Goal: Task Accomplishment & Management: Manage account settings

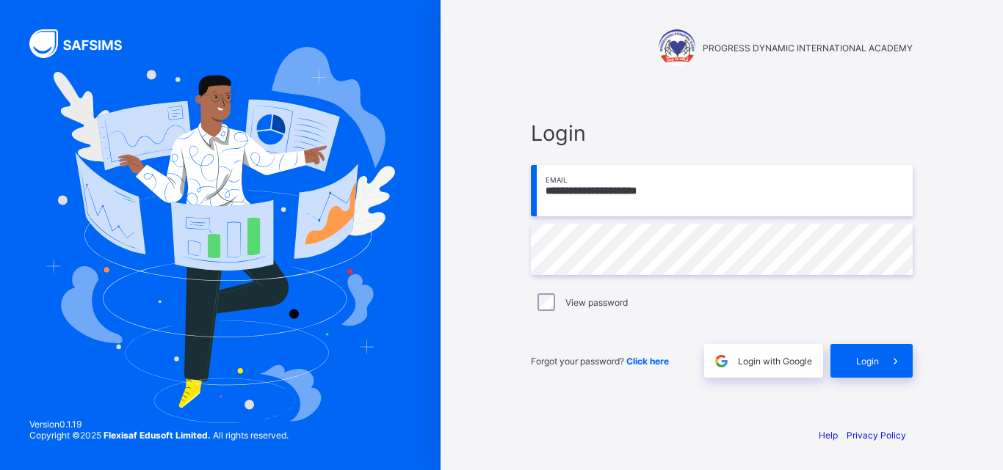
type input "**********"
click at [555, 310] on div "View password" at bounding box center [721, 303] width 374 height 18
click at [889, 364] on icon at bounding box center [894, 362] width 15 height 14
type input "**********"
click at [844, 358] on div "Login" at bounding box center [871, 361] width 82 height 34
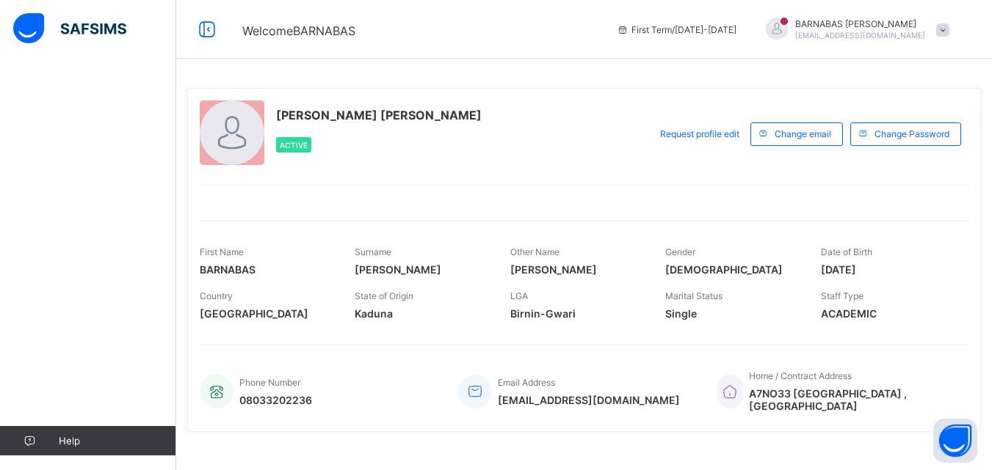
click at [236, 129] on div at bounding box center [232, 133] width 65 height 65
click at [234, 139] on div at bounding box center [232, 133] width 65 height 65
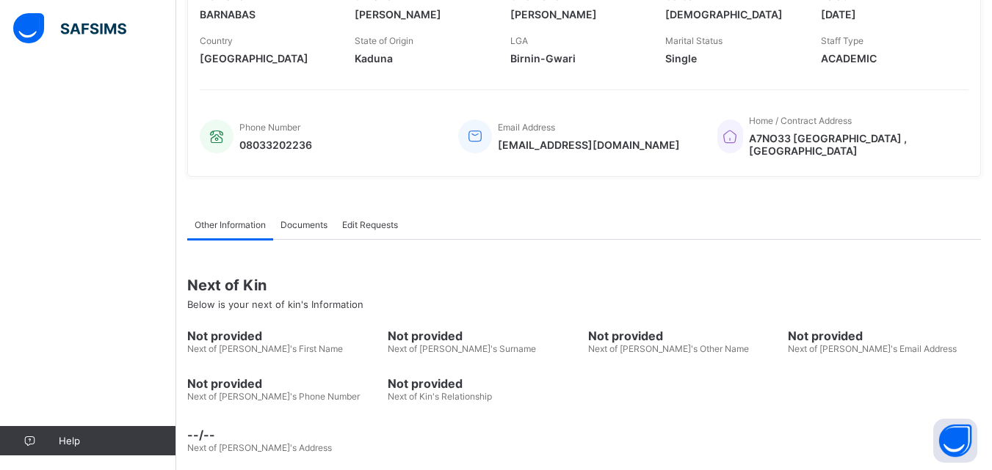
scroll to position [272, 0]
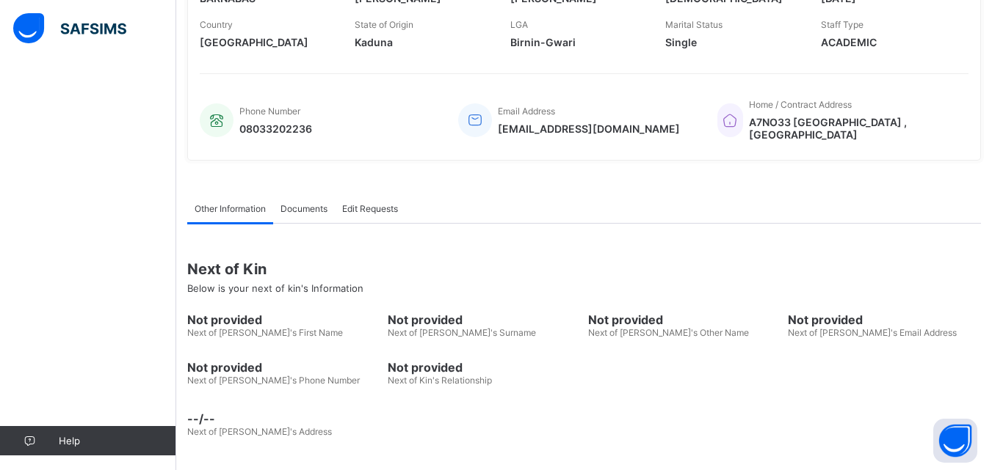
click at [295, 208] on span "Documents" at bounding box center [303, 208] width 47 height 11
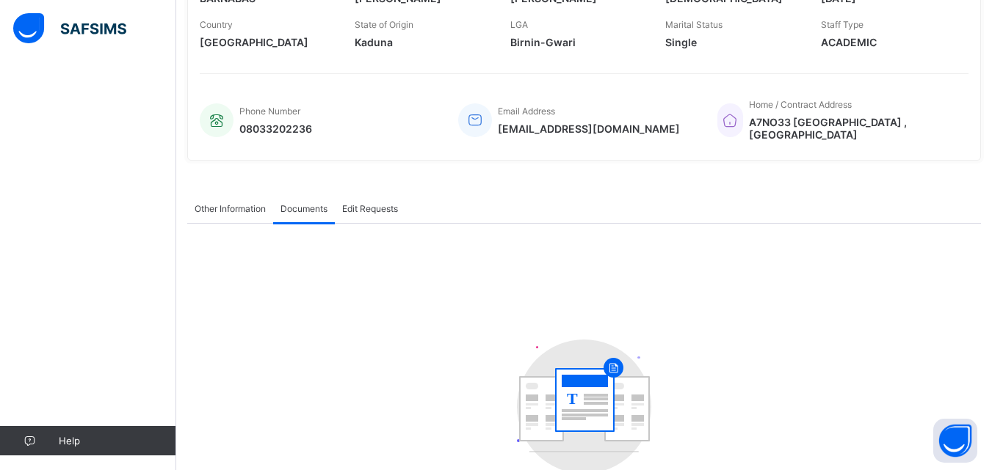
click at [254, 212] on span "Other Information" at bounding box center [230, 208] width 71 height 11
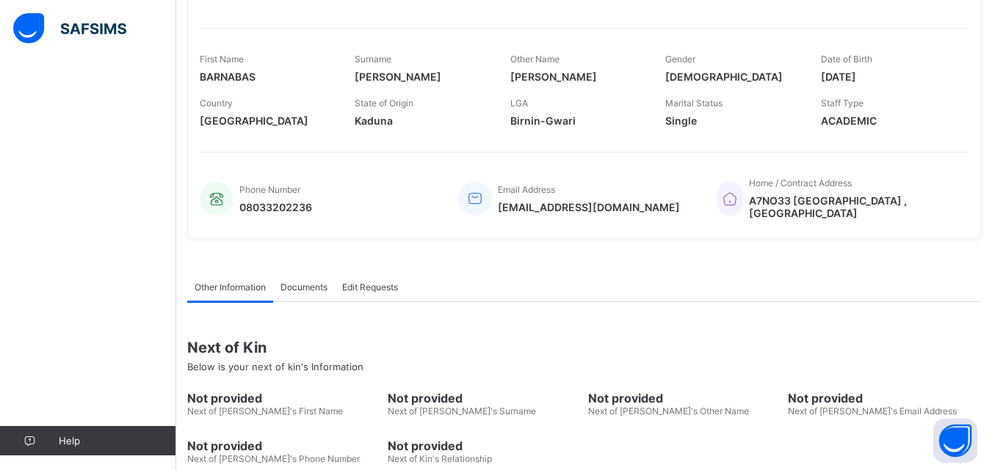
scroll to position [192, 0]
click at [39, 27] on img at bounding box center [69, 28] width 113 height 31
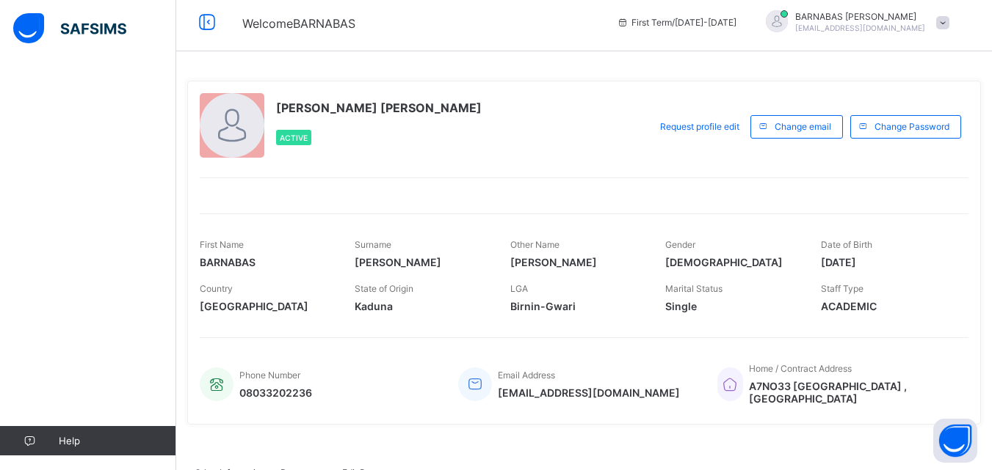
scroll to position [0, 0]
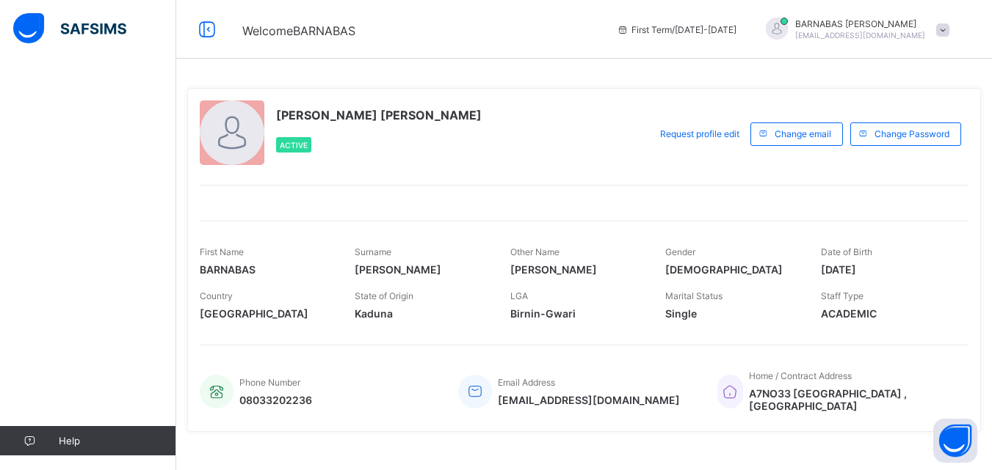
click at [949, 26] on span at bounding box center [942, 29] width 13 height 13
click at [902, 112] on span "Profile" at bounding box center [901, 116] width 97 height 17
click at [207, 30] on icon at bounding box center [207, 29] width 25 height 21
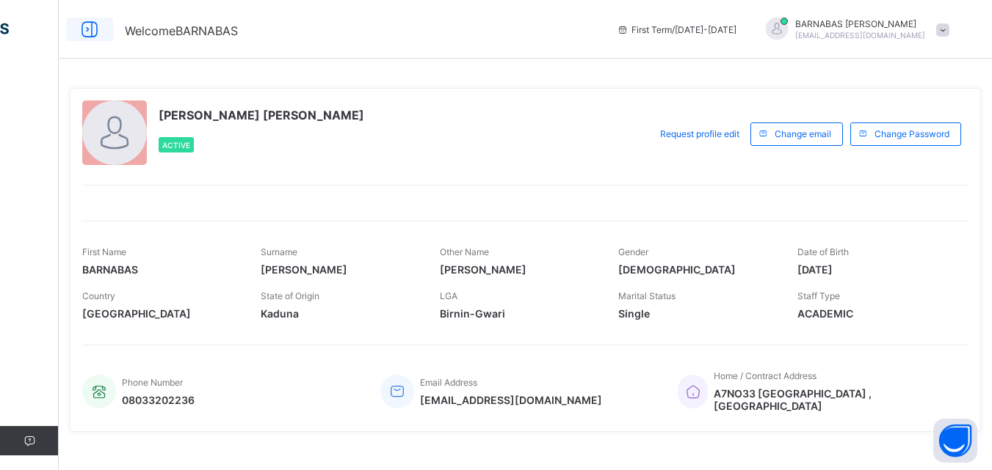
click at [88, 29] on icon at bounding box center [89, 29] width 25 height 21
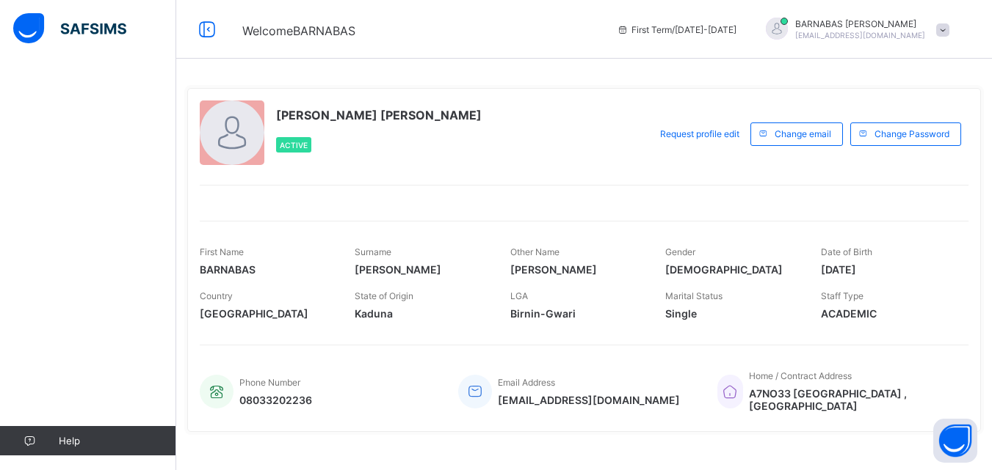
click at [252, 129] on div at bounding box center [232, 133] width 65 height 65
drag, startPoint x: 243, startPoint y: 137, endPoint x: 233, endPoint y: 128, distance: 14.0
click at [233, 128] on div at bounding box center [232, 133] width 65 height 65
click at [949, 27] on span at bounding box center [942, 29] width 13 height 13
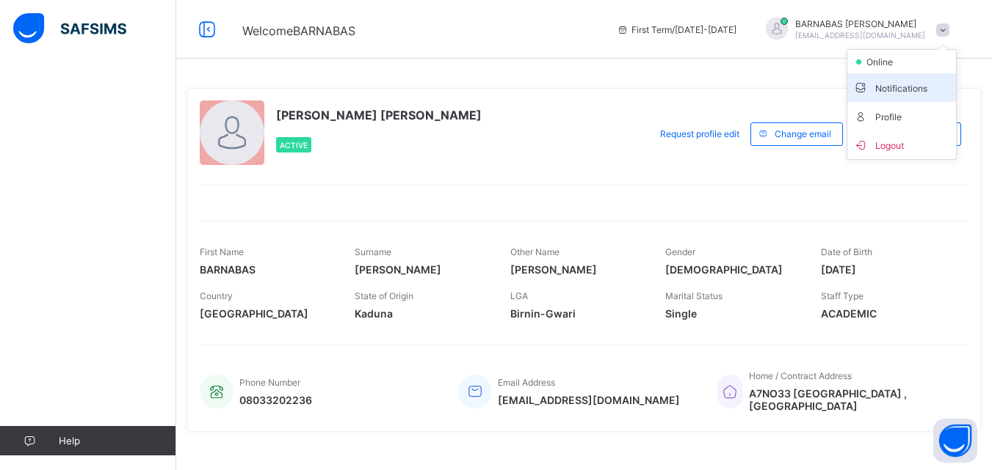
click at [909, 90] on span "Notifications" at bounding box center [901, 87] width 97 height 17
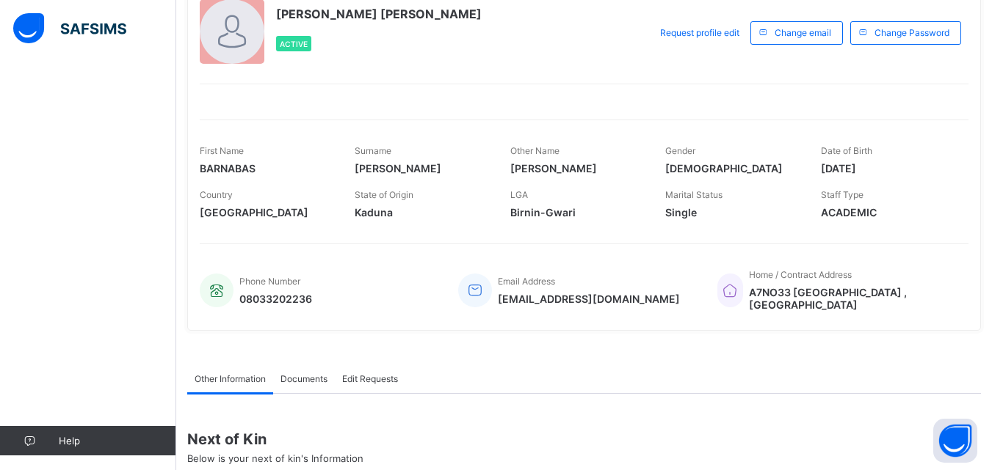
scroll to position [25, 0]
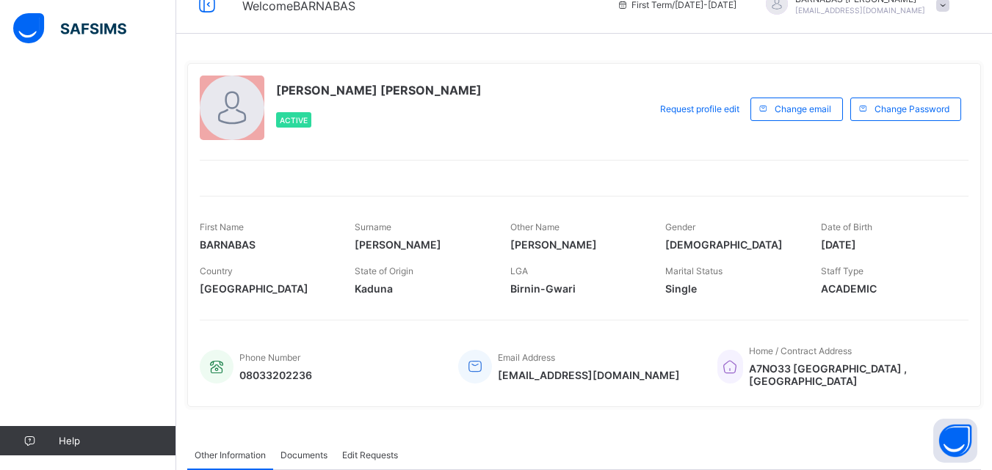
click at [225, 113] on div at bounding box center [232, 108] width 65 height 65
click at [236, 120] on div at bounding box center [232, 108] width 65 height 65
